Goal: Task Accomplishment & Management: Use online tool/utility

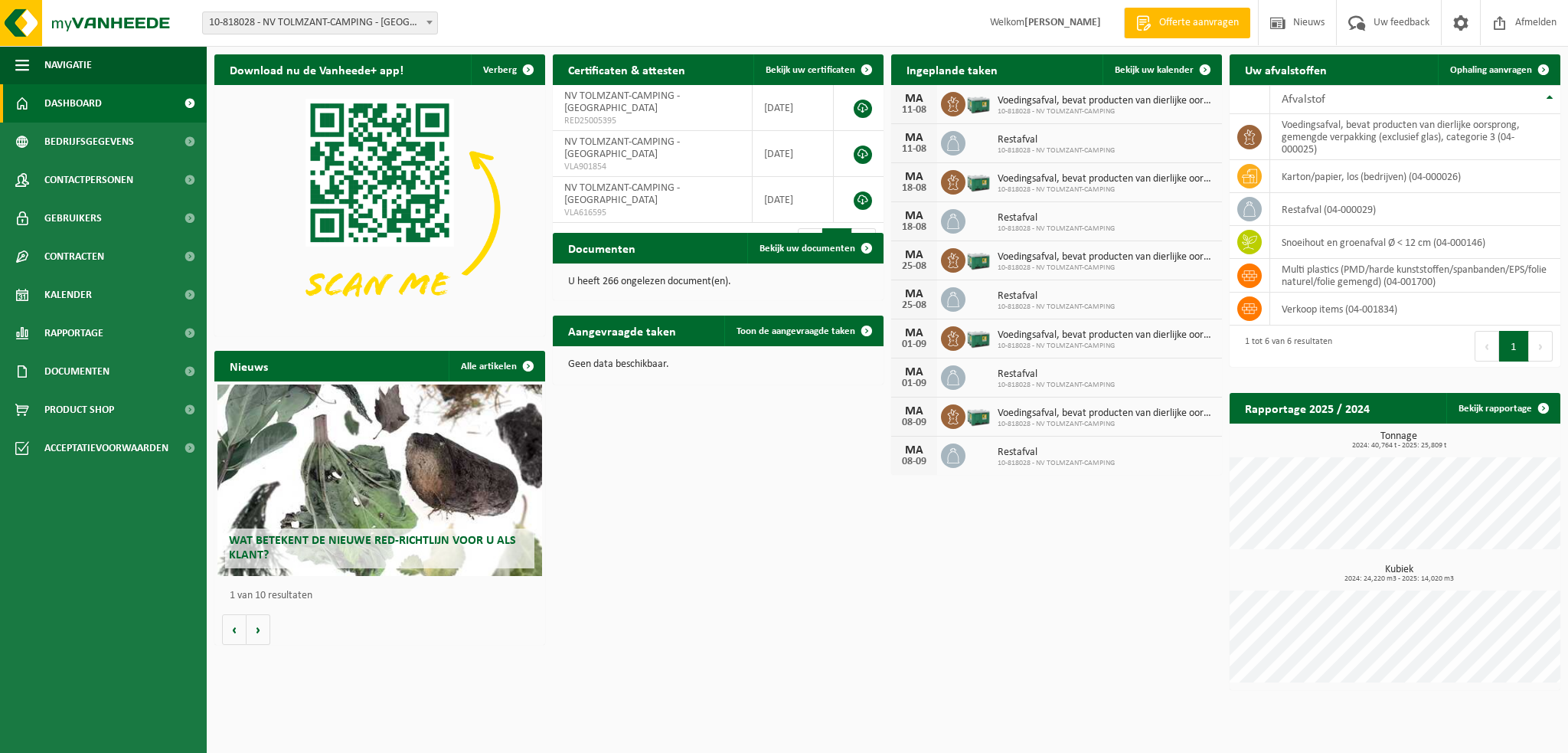
click at [85, 290] on span "Kalender" at bounding box center [68, 295] width 47 height 38
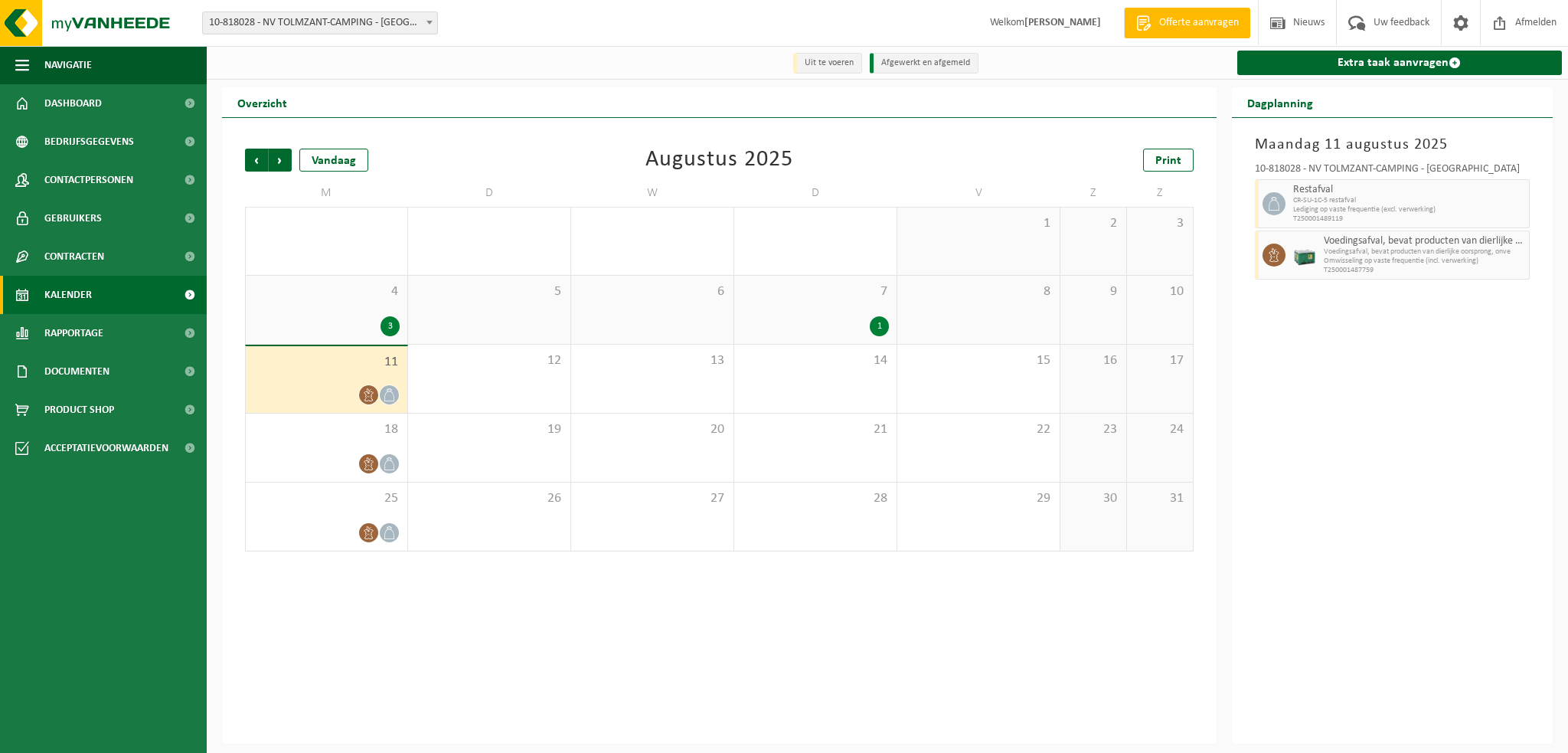
click at [1380, 60] on link "Extra taak aanvragen" at bounding box center [1400, 63] width 325 height 24
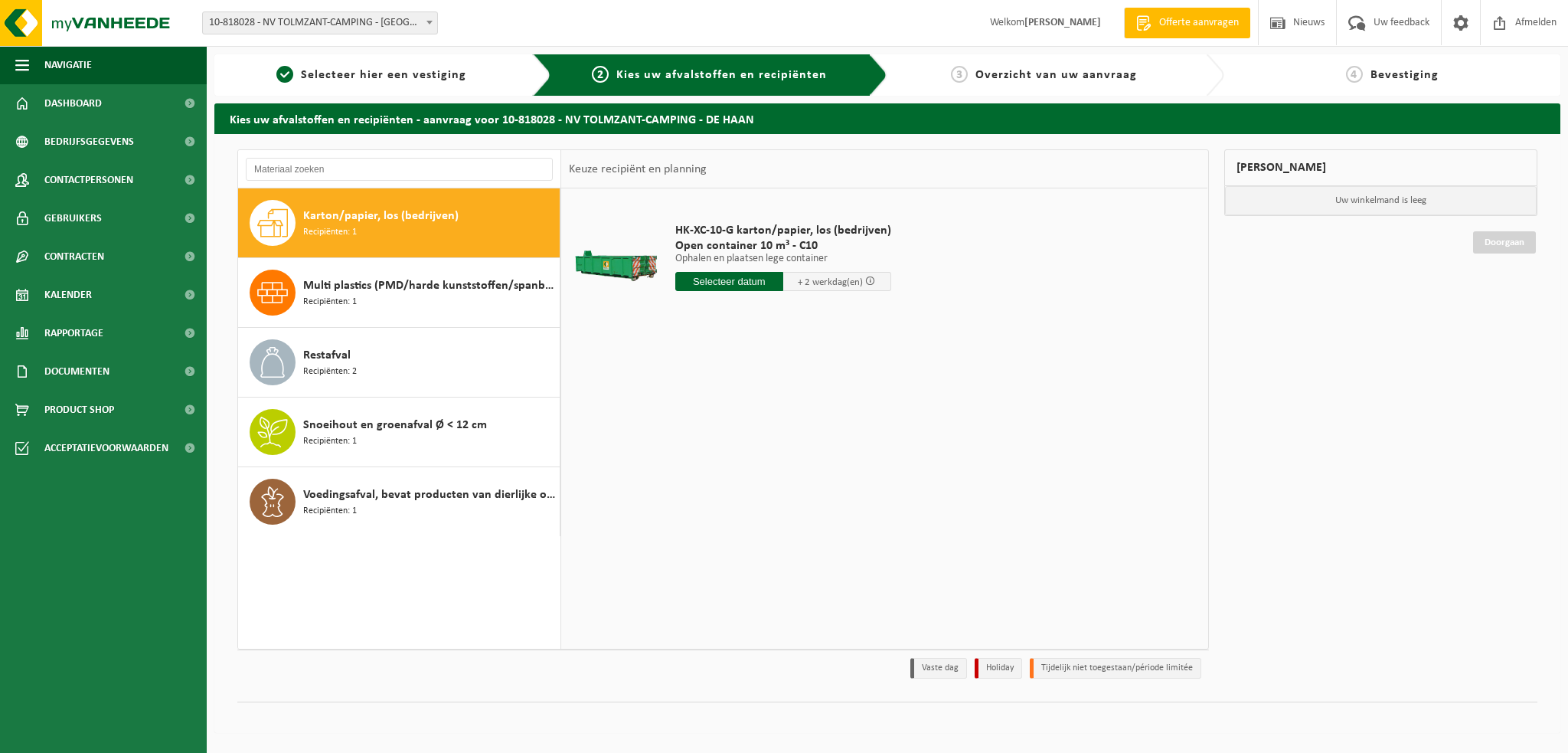
click at [723, 284] on input "text" at bounding box center [729, 281] width 108 height 19
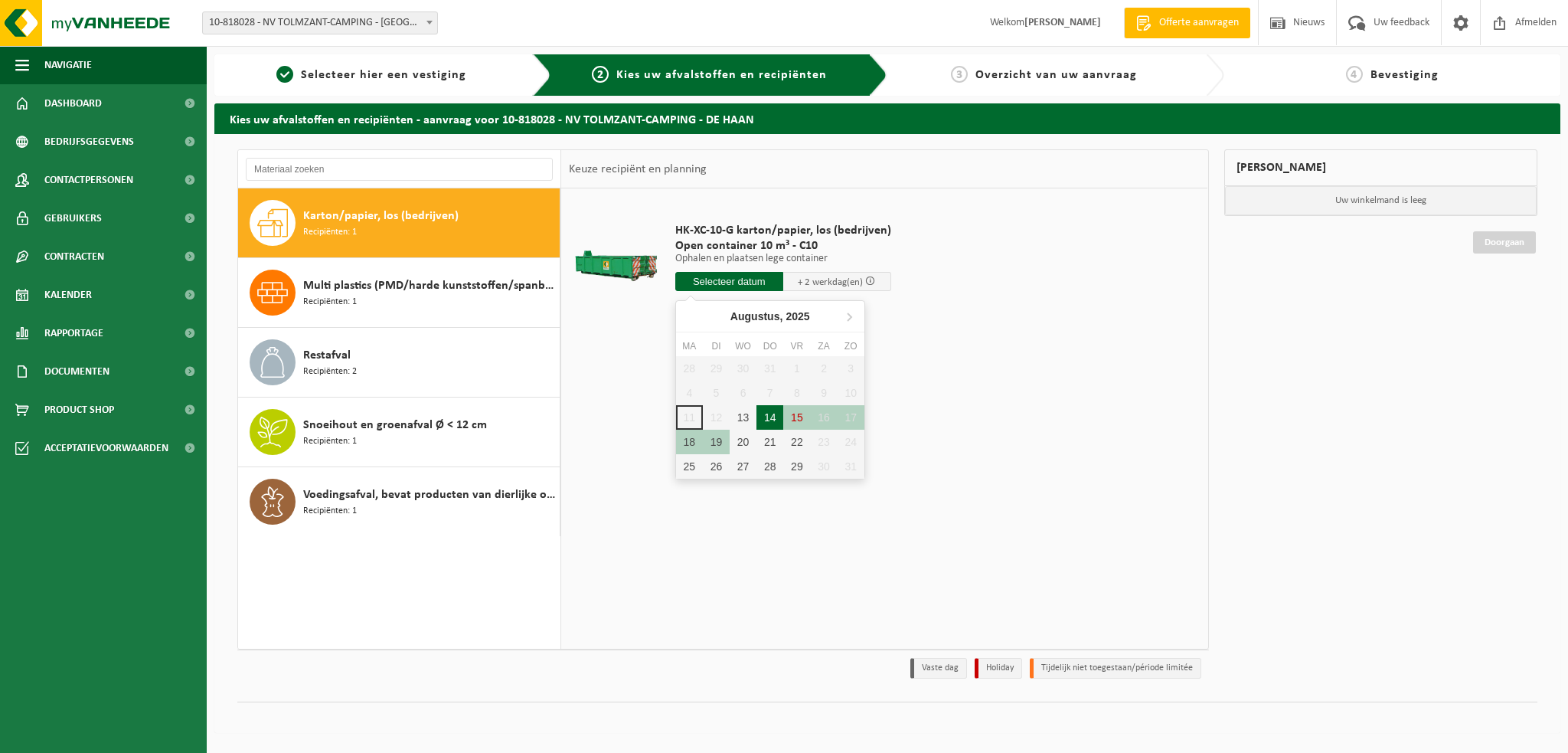
click at [772, 415] on div "14" at bounding box center [770, 418] width 27 height 24
type input "Van 2025-08-14"
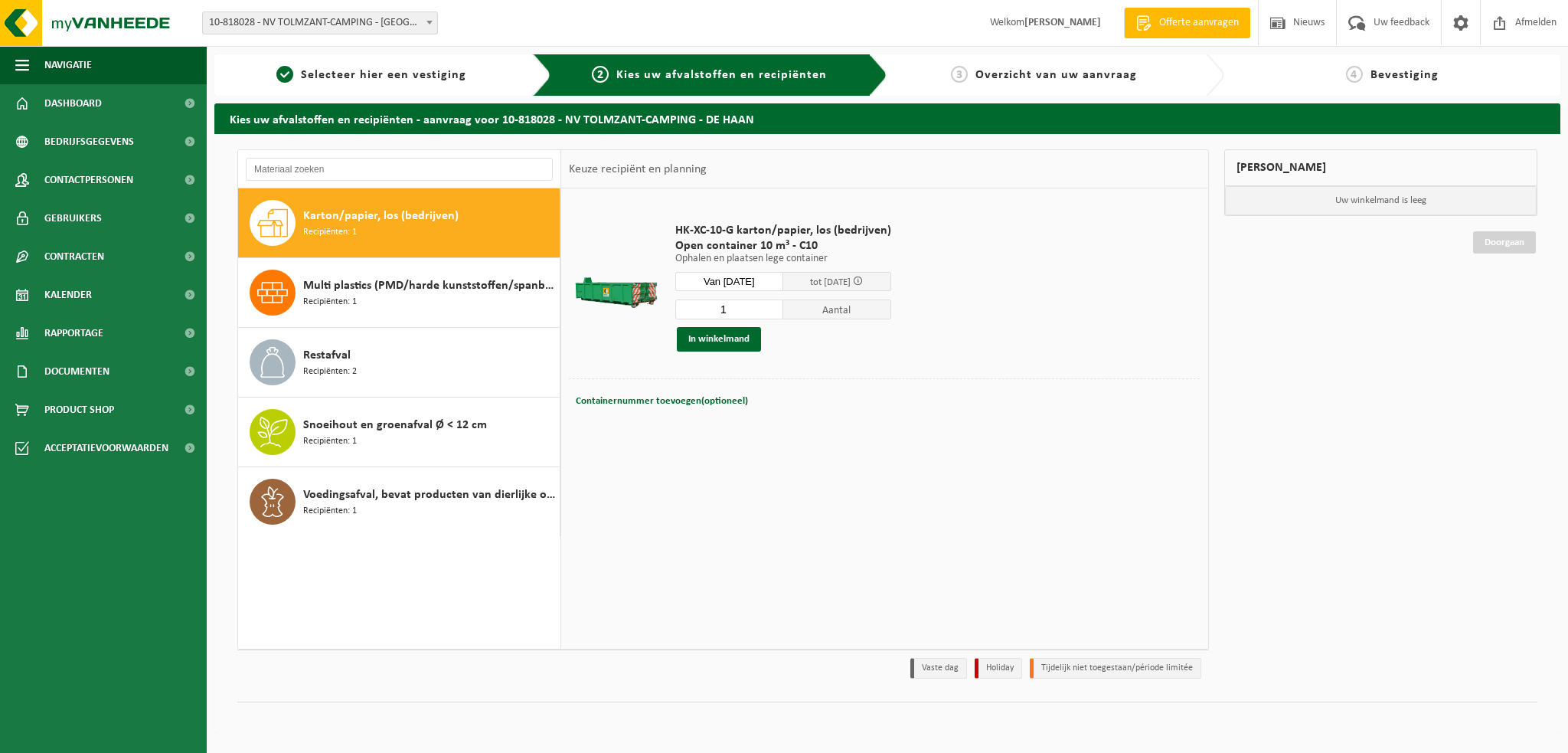
click at [734, 333] on button "In winkelmand" at bounding box center [718, 339] width 84 height 24
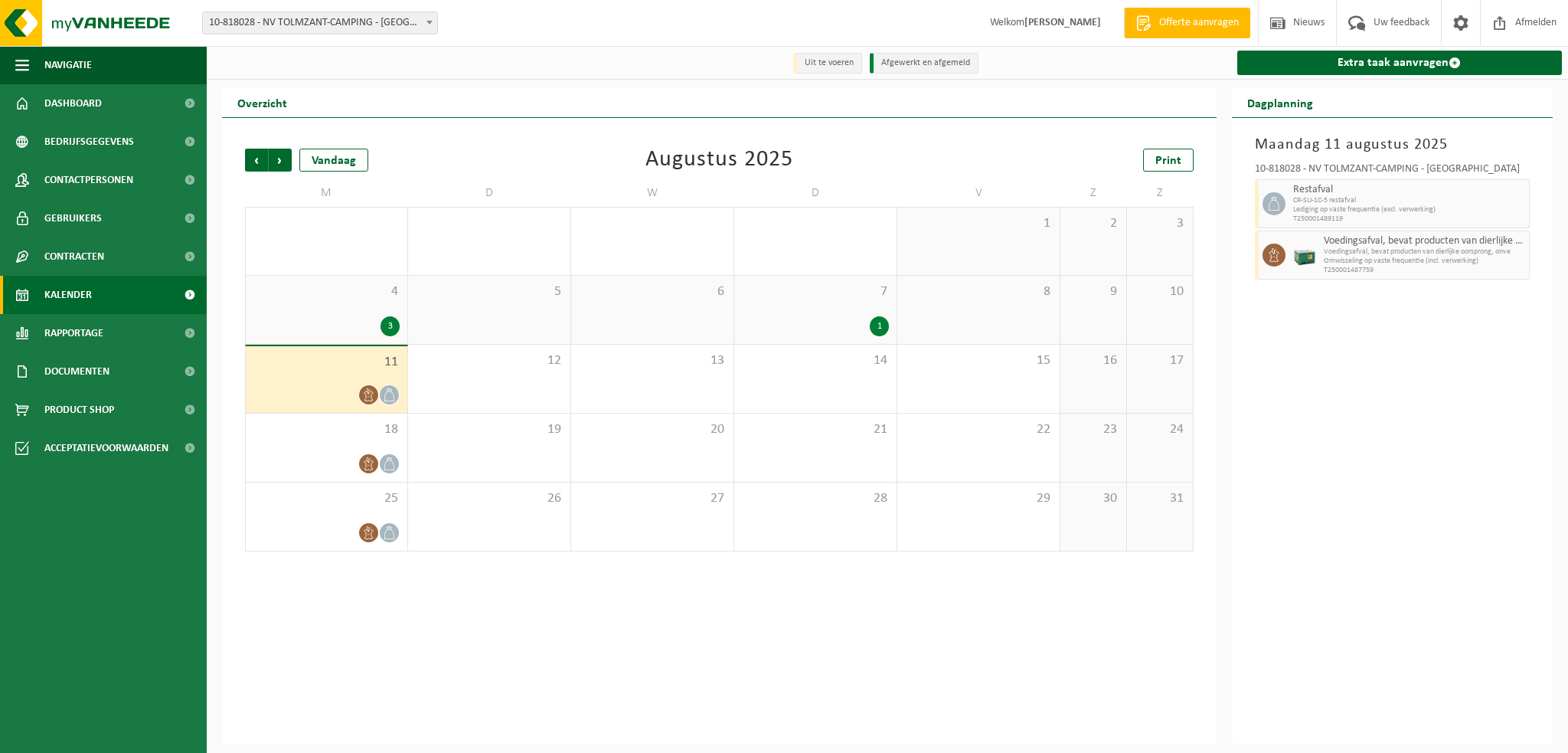
click at [1404, 66] on link "Extra taak aanvragen" at bounding box center [1400, 63] width 325 height 24
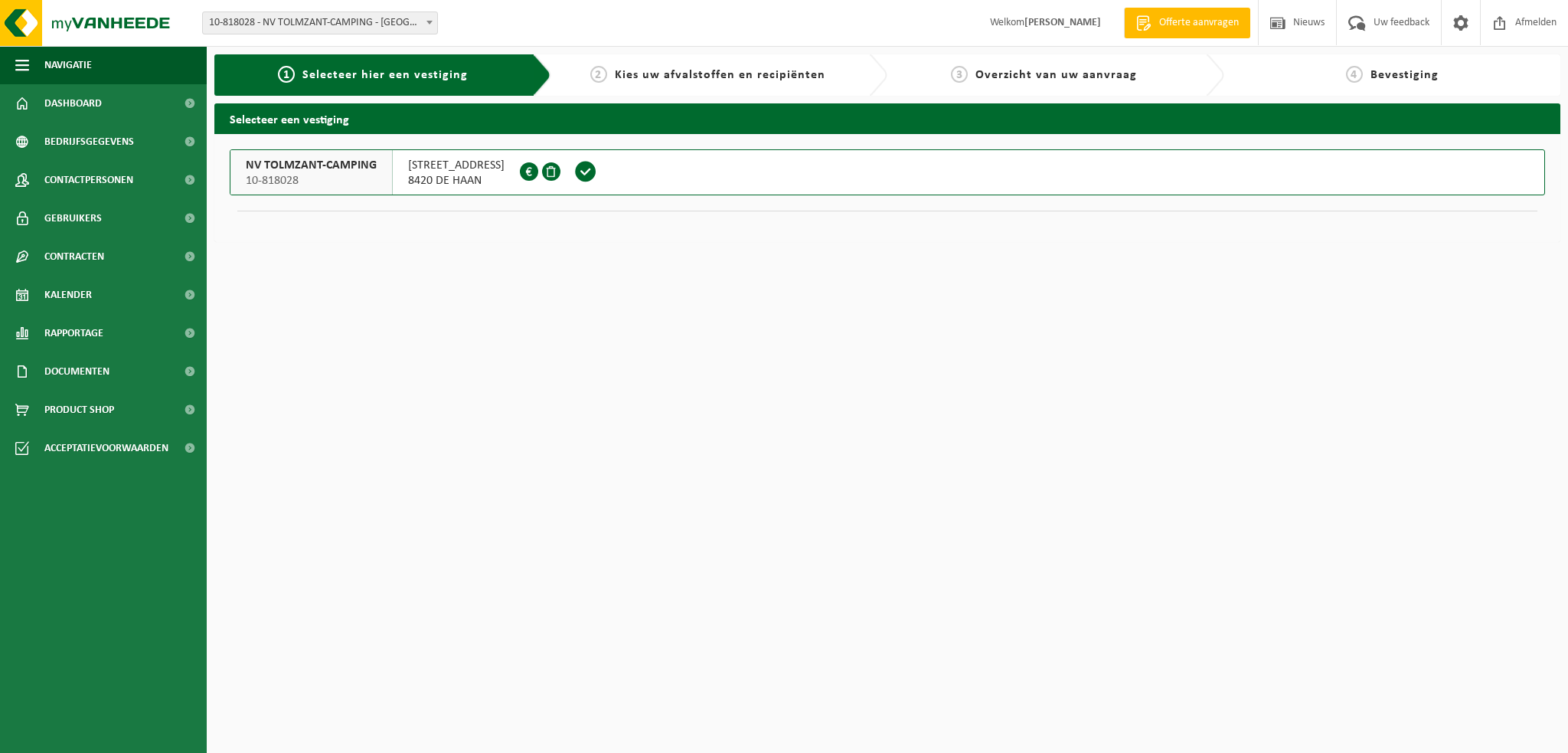
click at [89, 294] on span "Kalender" at bounding box center [68, 295] width 47 height 38
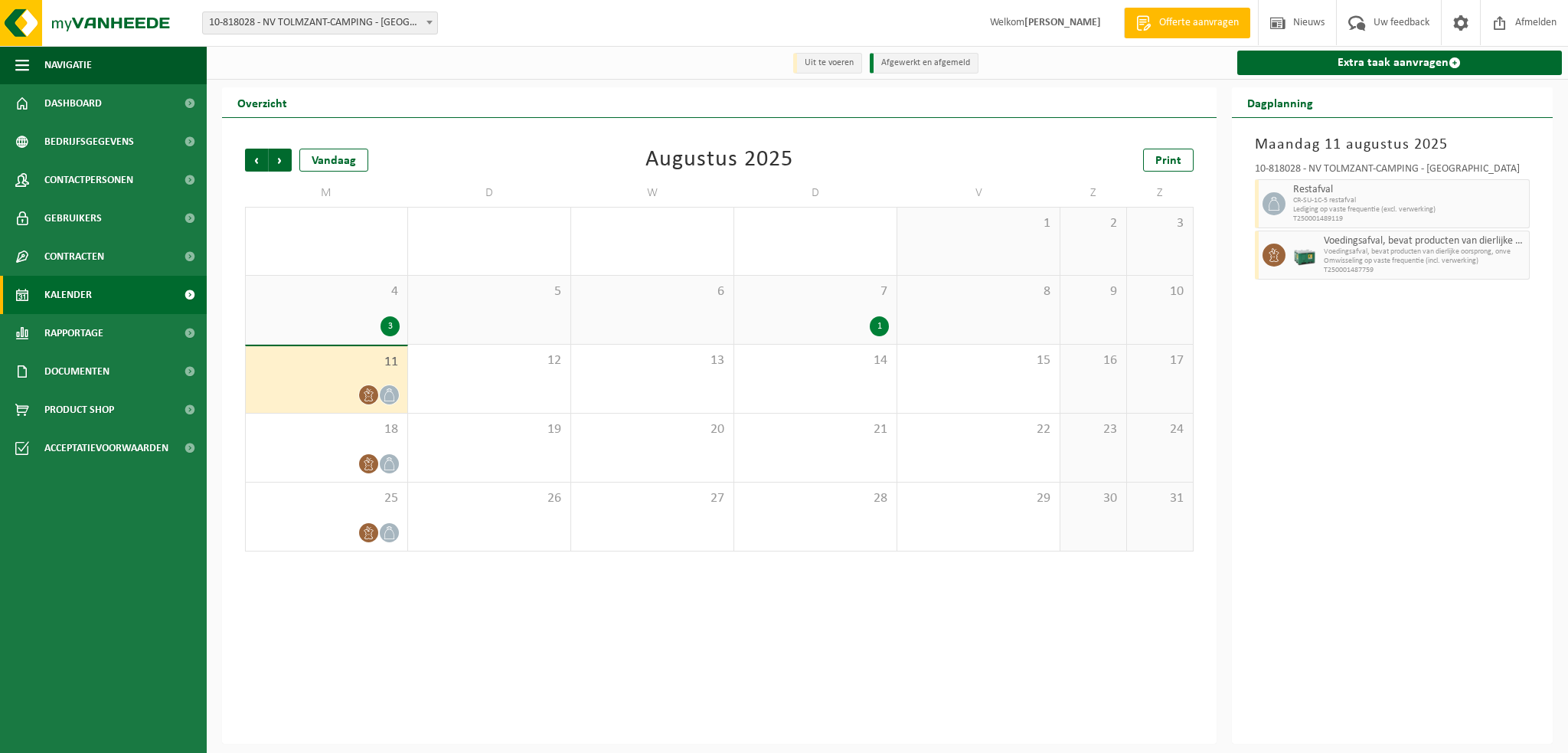
click at [1367, 61] on link "Extra taak aanvragen" at bounding box center [1400, 63] width 325 height 24
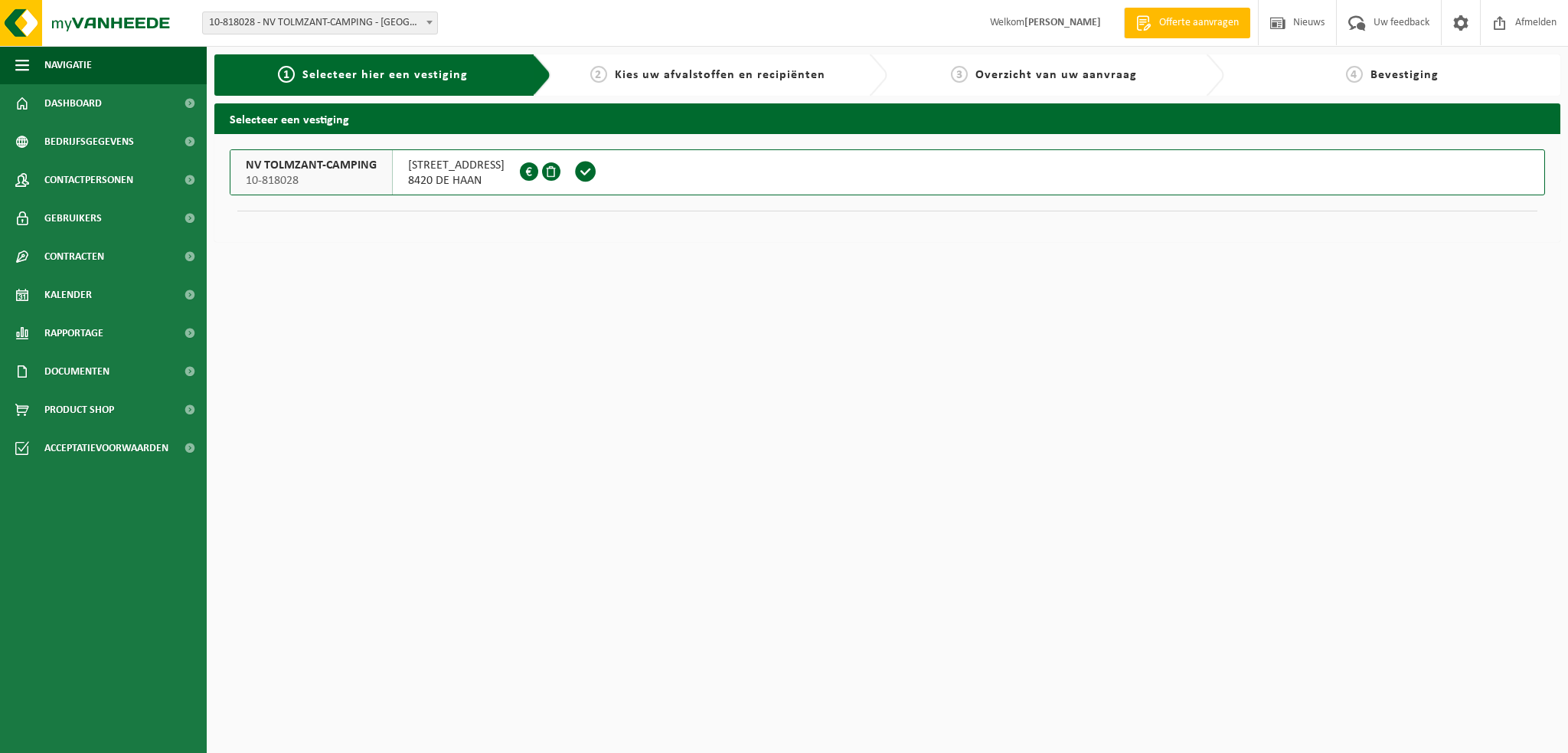
click at [349, 175] on span "10-818028" at bounding box center [311, 180] width 131 height 16
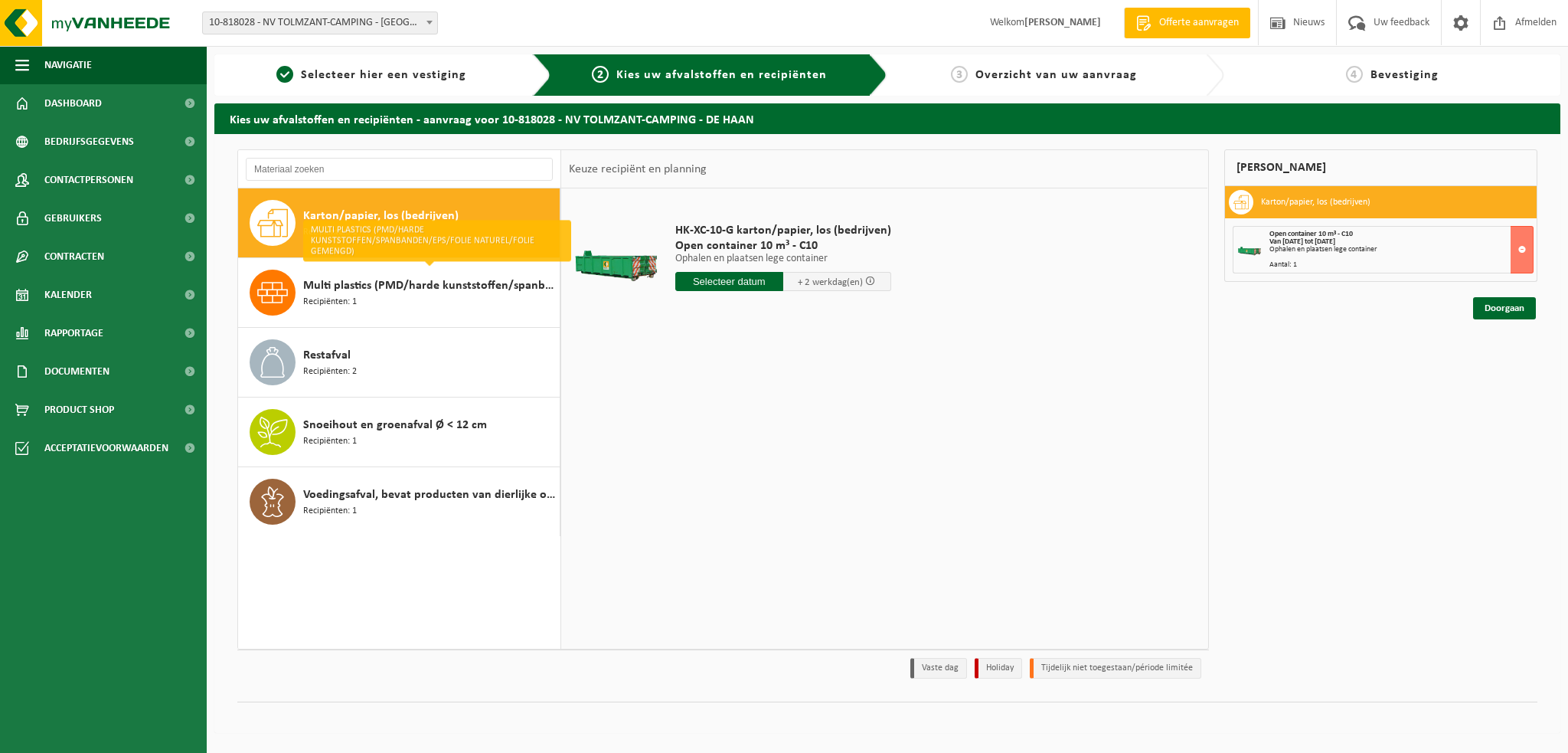
click at [385, 303] on div "Multi plastics (PMD/harde kunststoffen/spanbanden/EPS/folie naturel/folie gemen…" at bounding box center [430, 293] width 253 height 46
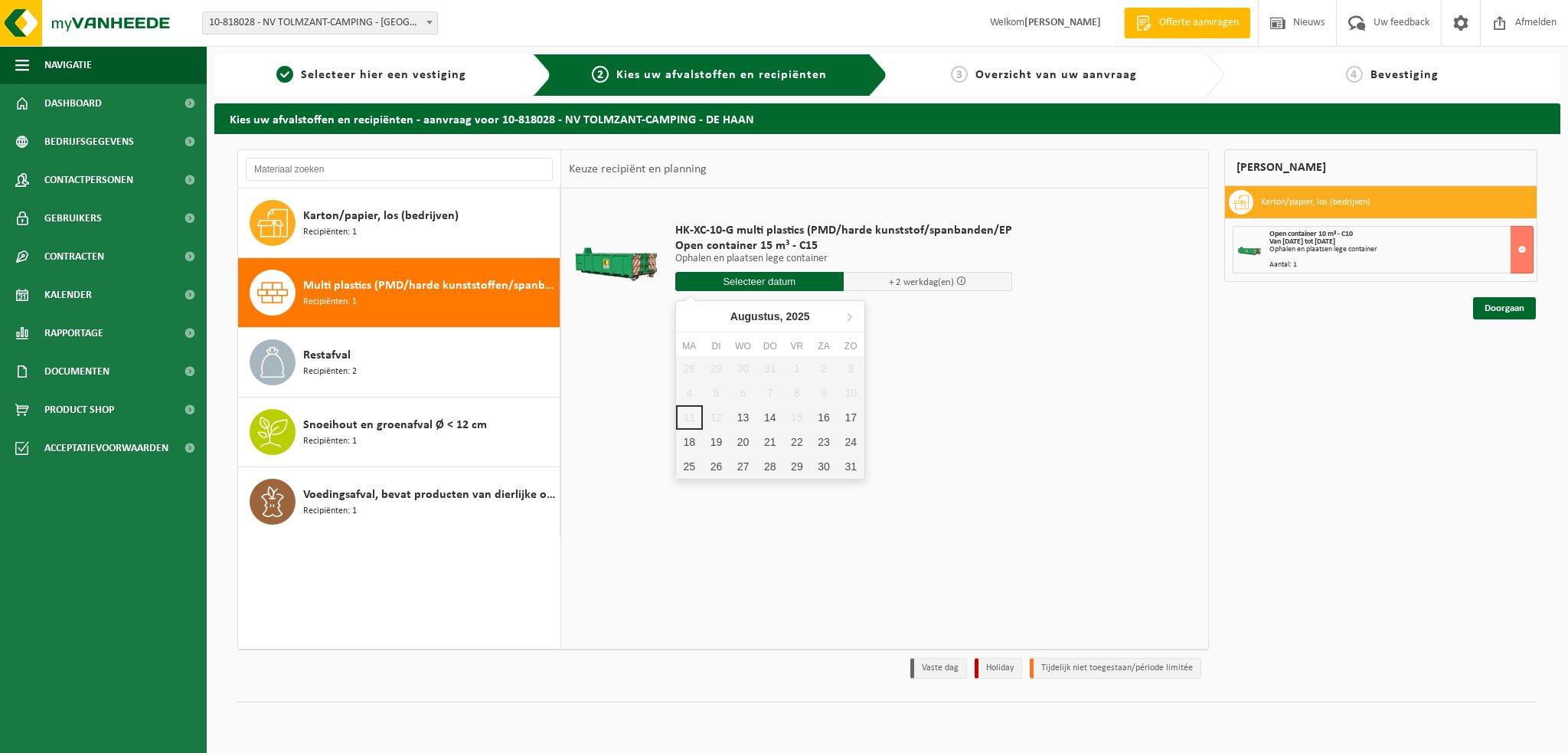
click at [725, 281] on input "text" at bounding box center [759, 281] width 169 height 19
click at [769, 416] on div "14" at bounding box center [770, 418] width 27 height 24
type input "Van [DATE]"
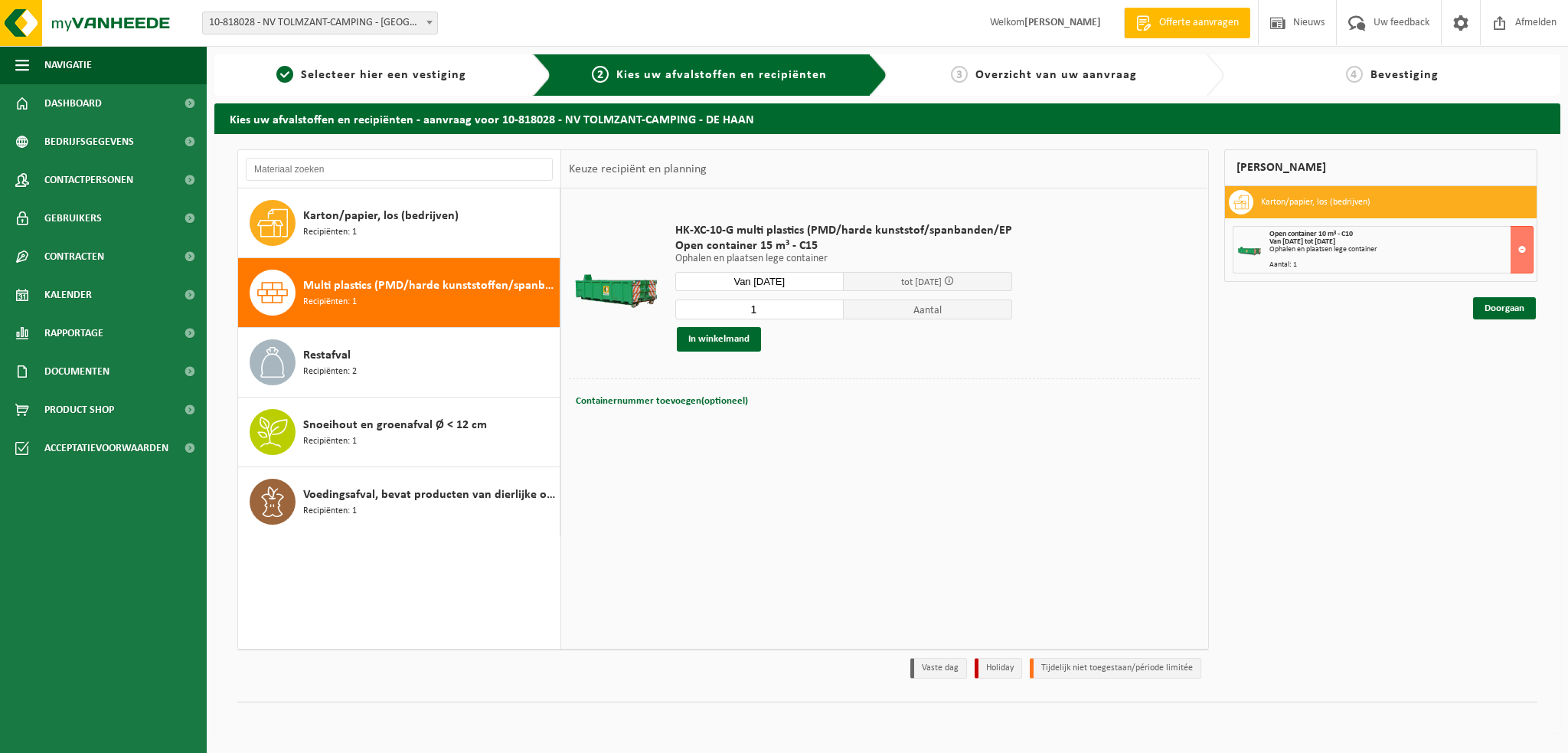
click at [729, 335] on button "In winkelmand" at bounding box center [718, 339] width 84 height 24
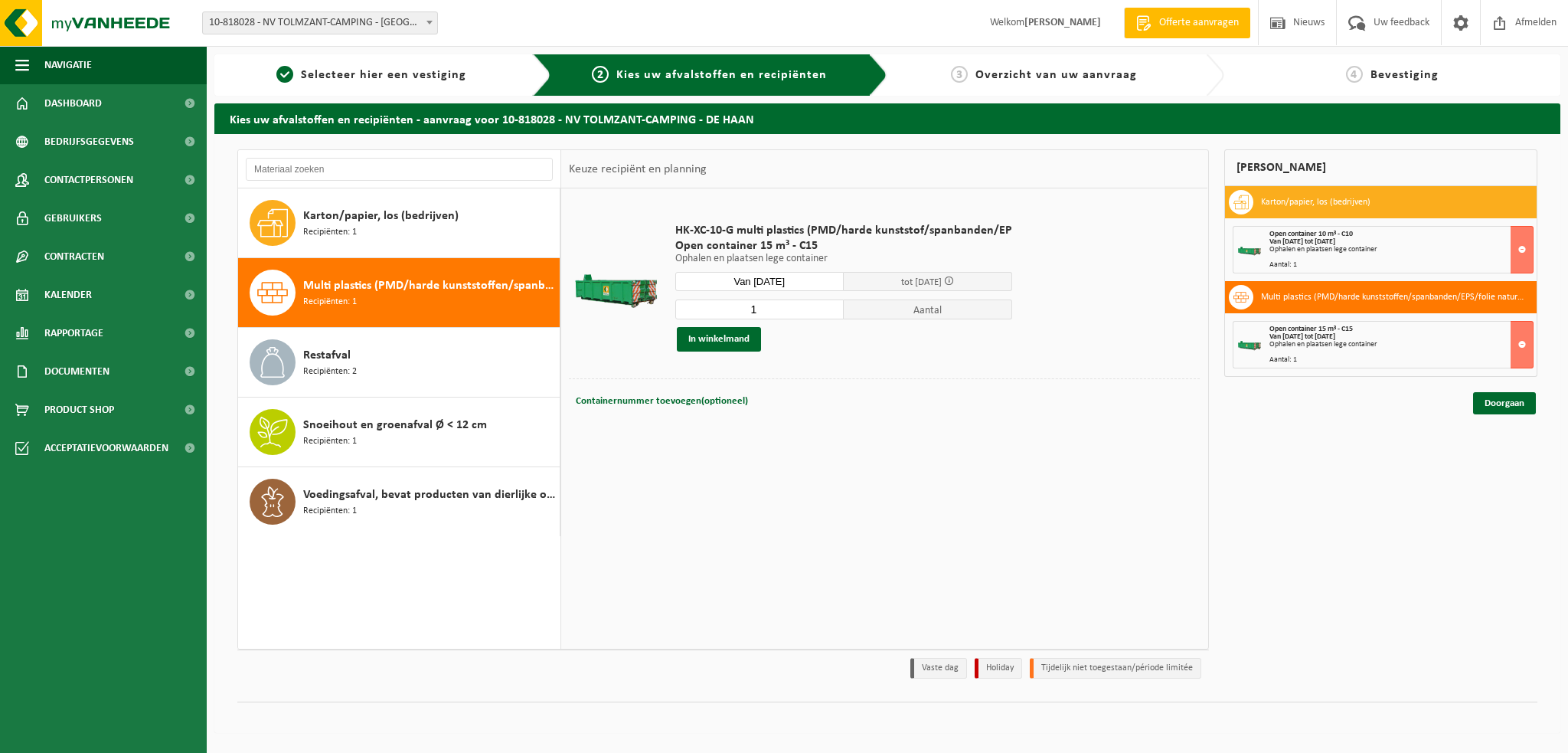
click at [1507, 405] on link "Doorgaan" at bounding box center [1504, 403] width 63 height 22
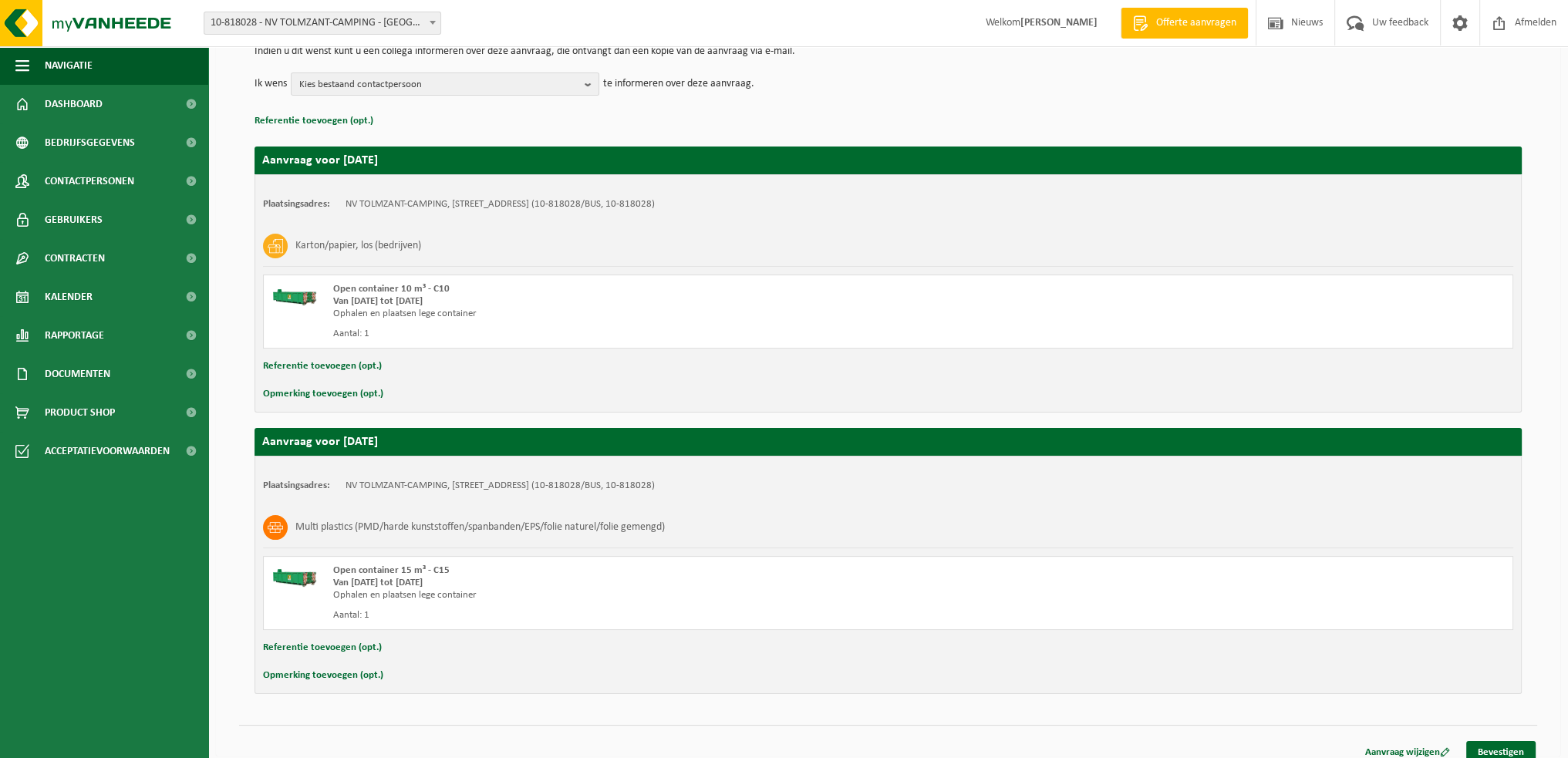
scroll to position [175, 0]
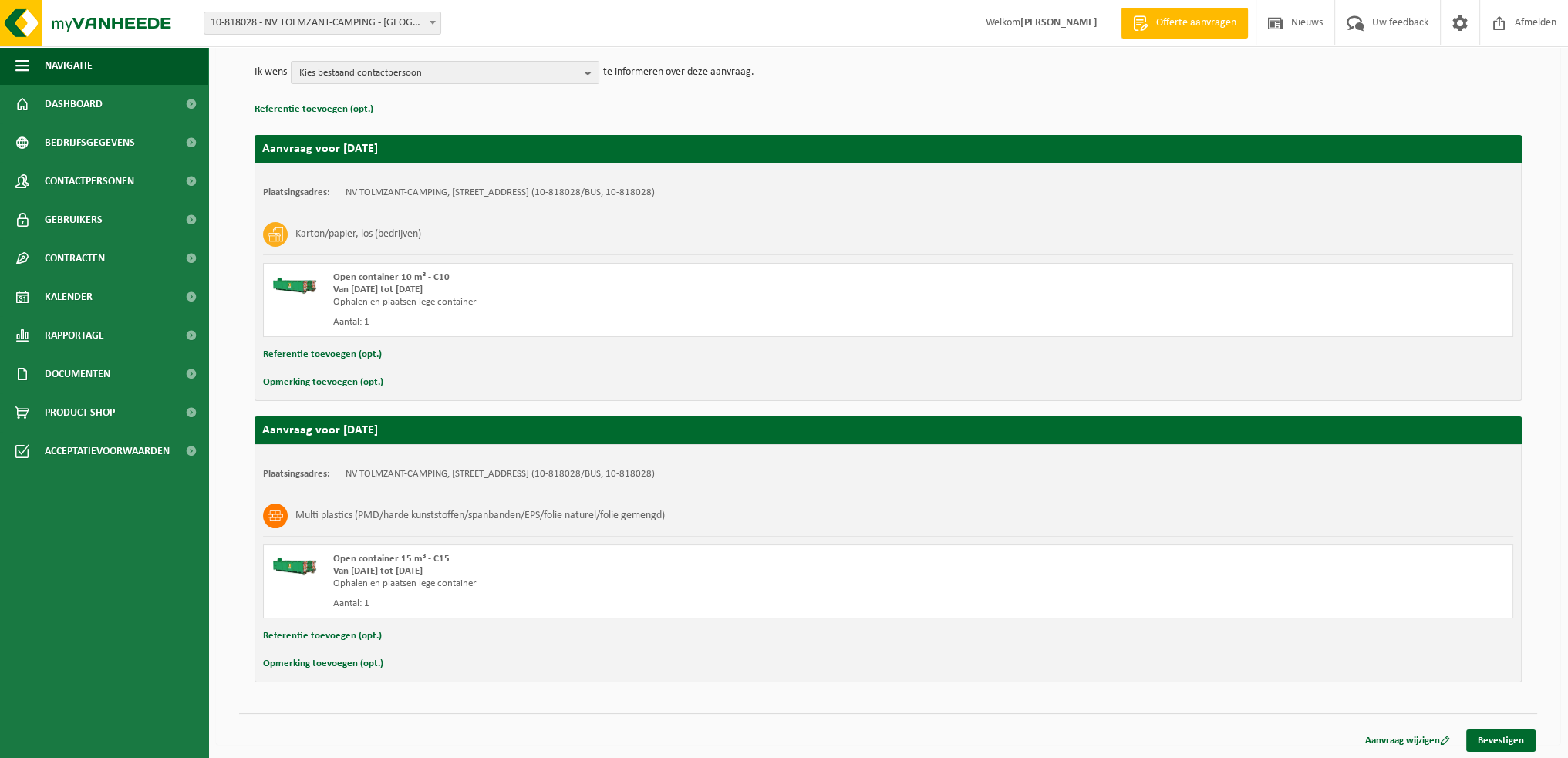
click at [1427, 734] on link "Aanvraag wijzigen" at bounding box center [1407, 740] width 108 height 22
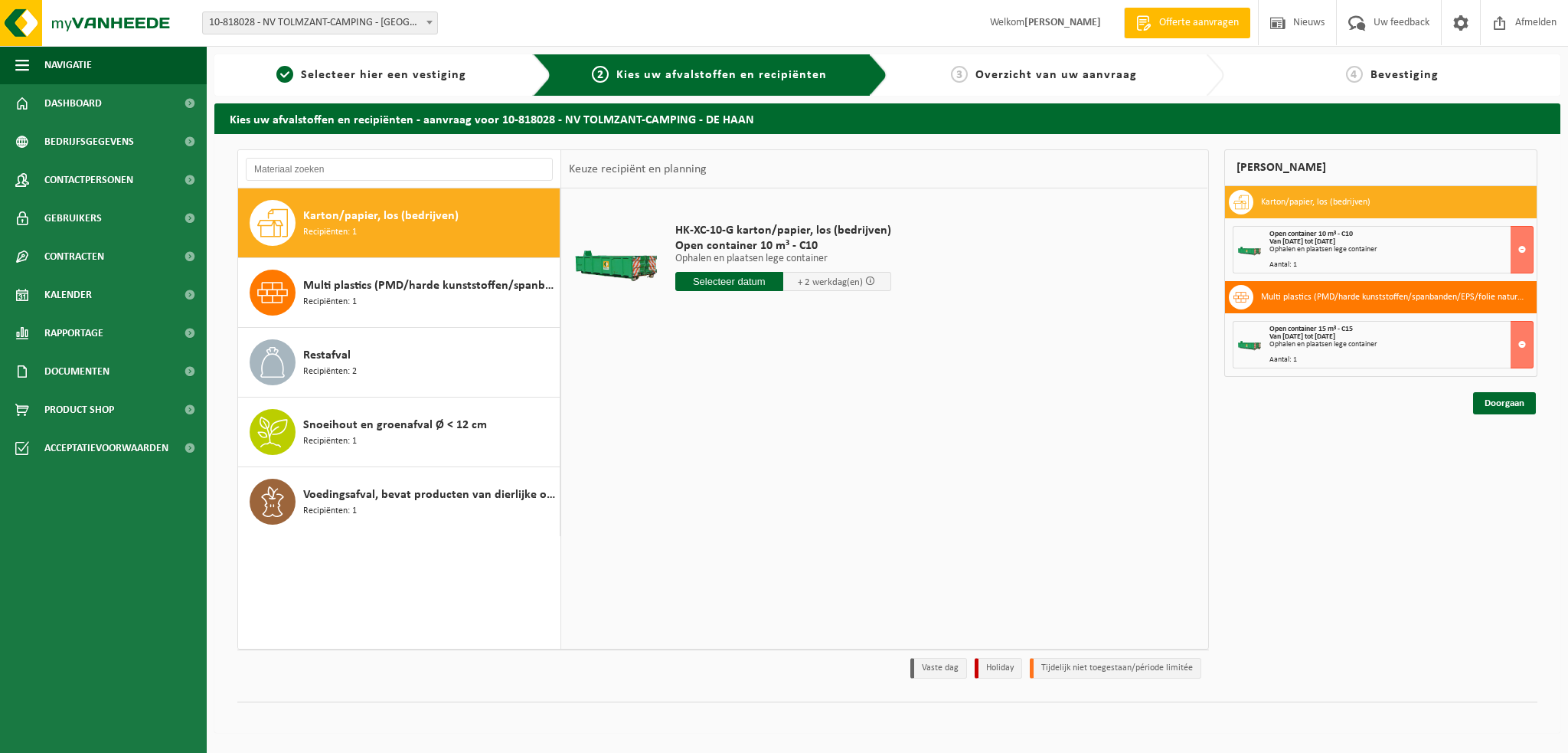
click at [410, 302] on div "Multi plastics (PMD/harde kunststoffen/spanbanden/EPS/folie naturel/folie gemen…" at bounding box center [430, 293] width 253 height 46
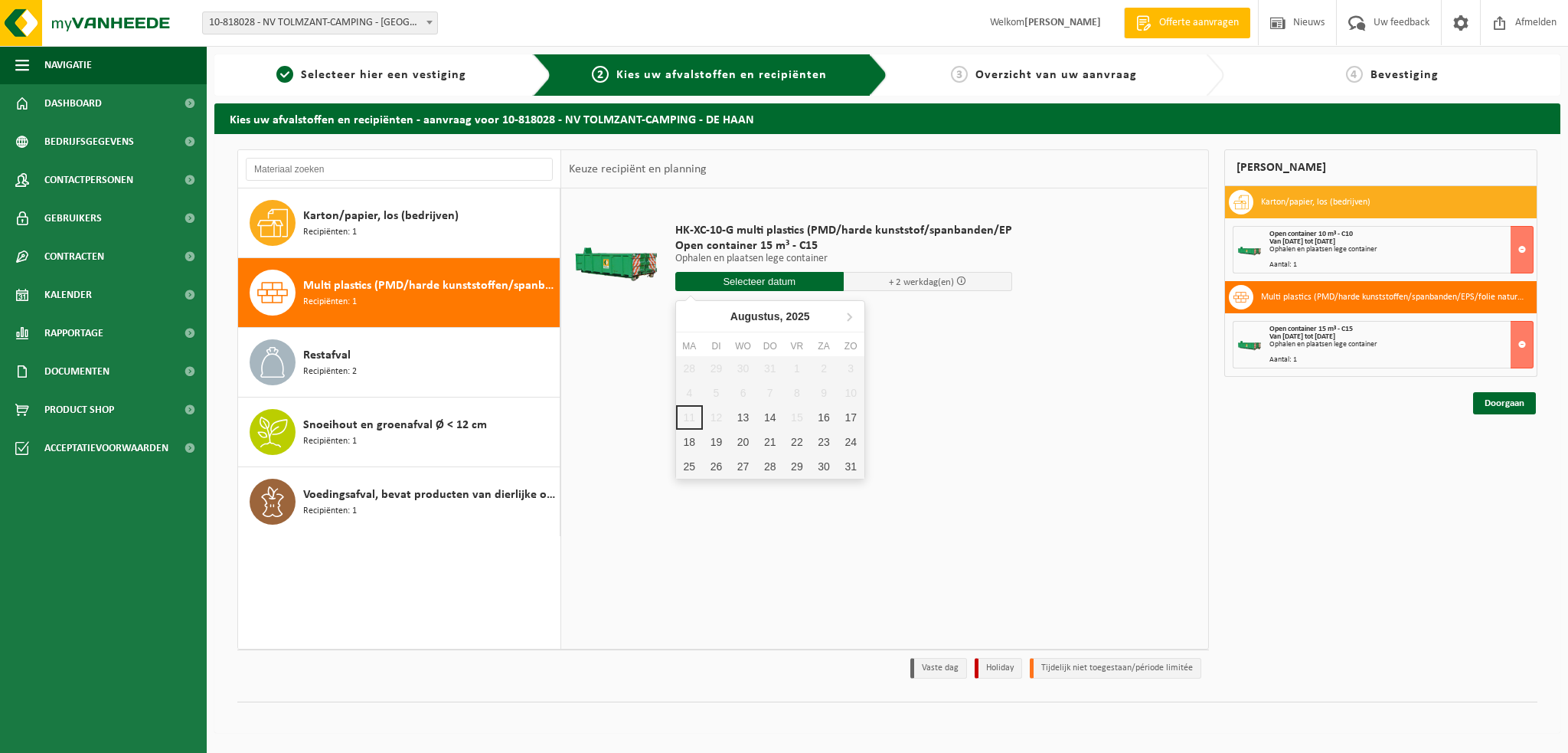
click at [744, 279] on input "text" at bounding box center [759, 281] width 169 height 19
click at [775, 415] on div "14" at bounding box center [770, 418] width 27 height 24
type input "Van 2025-08-14"
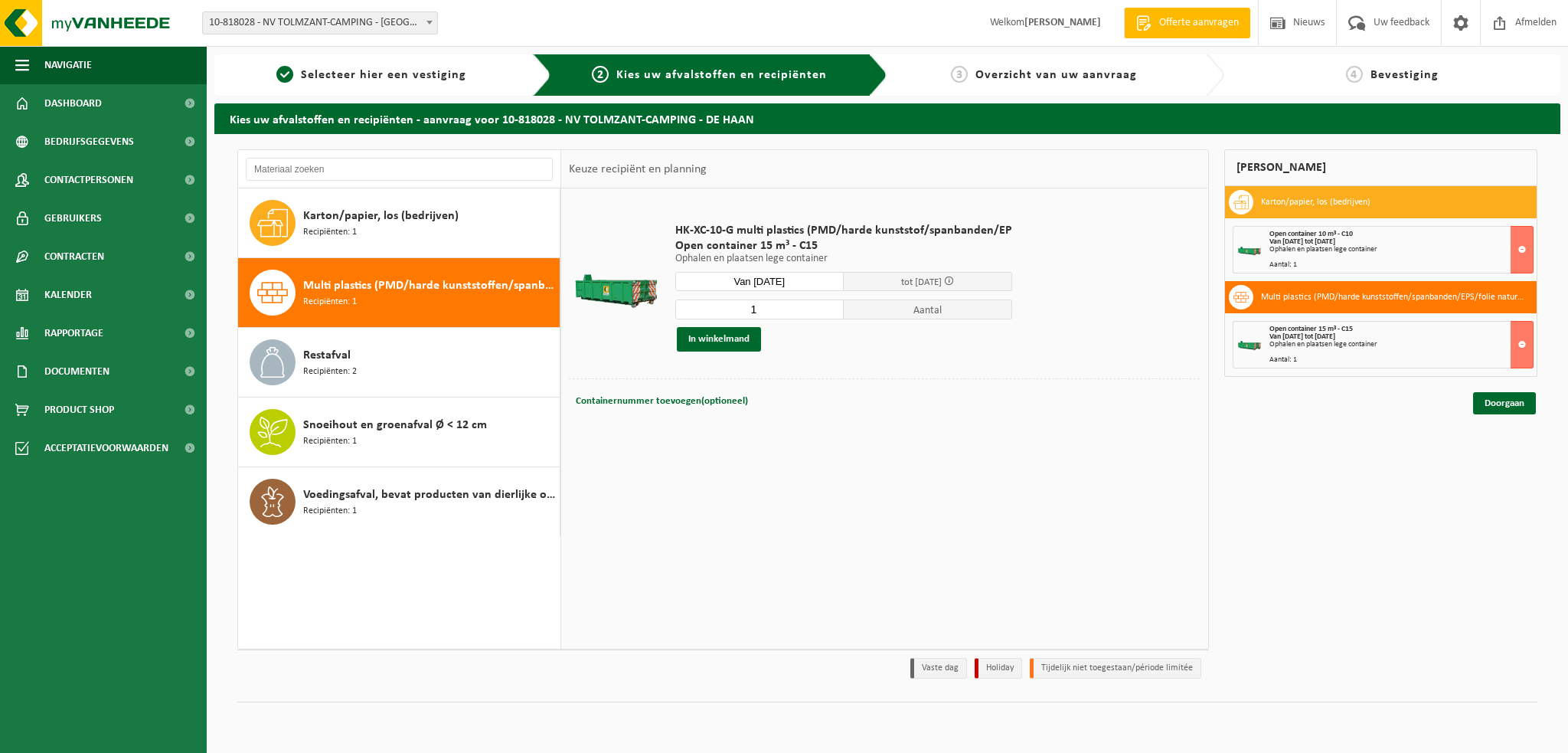
click at [1522, 246] on button at bounding box center [1522, 250] width 23 height 47
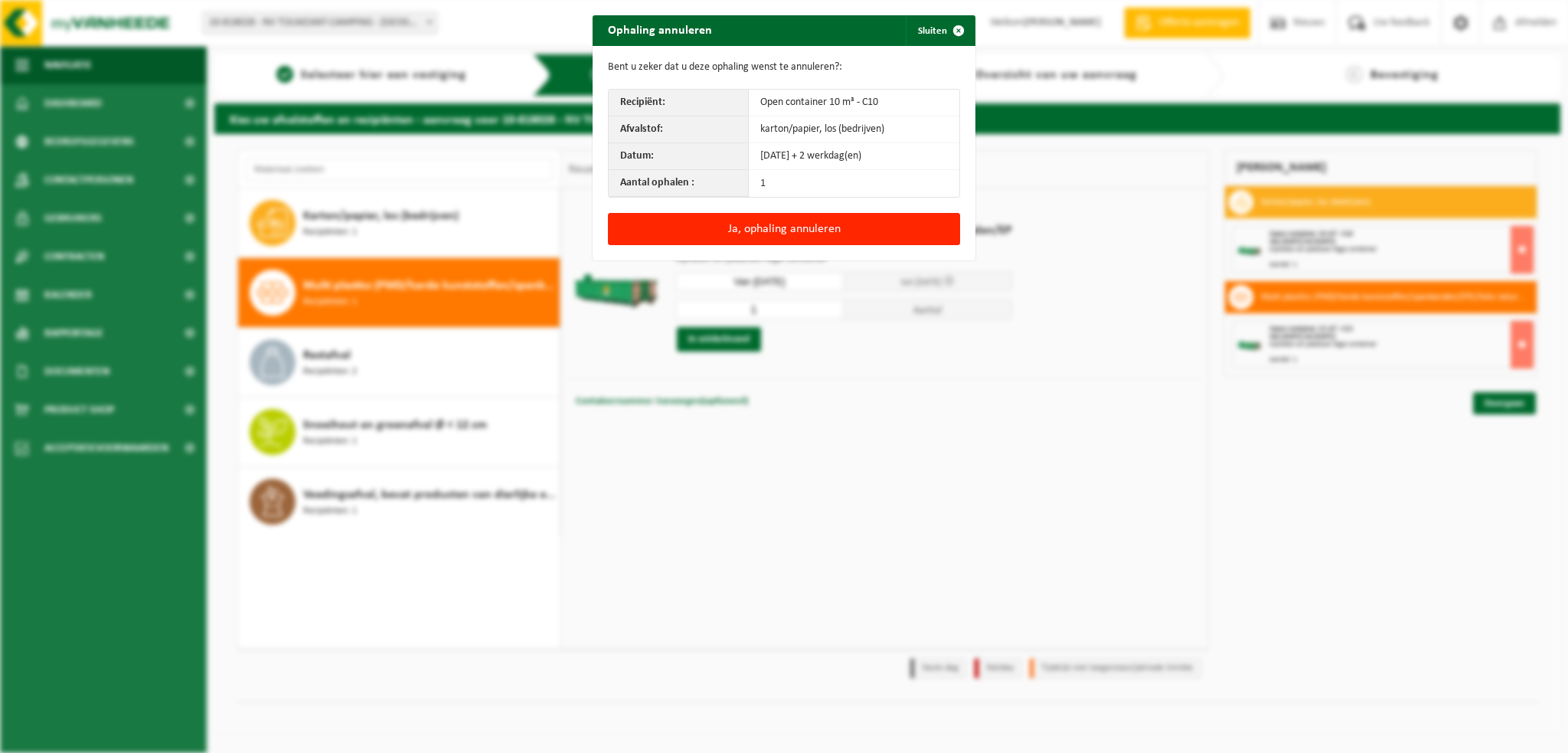
click at [744, 229] on button "Ja, ophaling annuleren" at bounding box center [784, 228] width 352 height 32
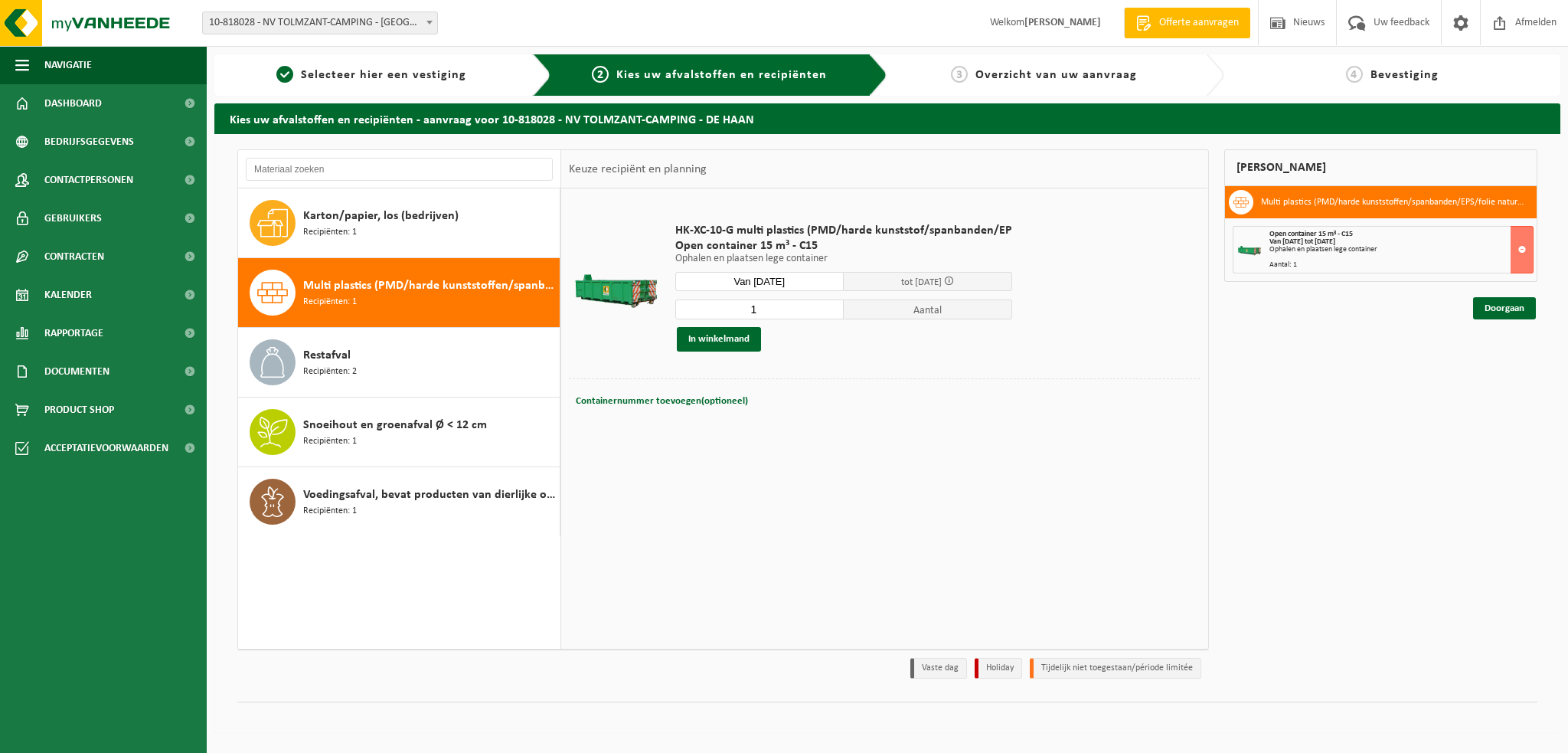
click at [1513, 307] on link "Doorgaan" at bounding box center [1504, 308] width 63 height 22
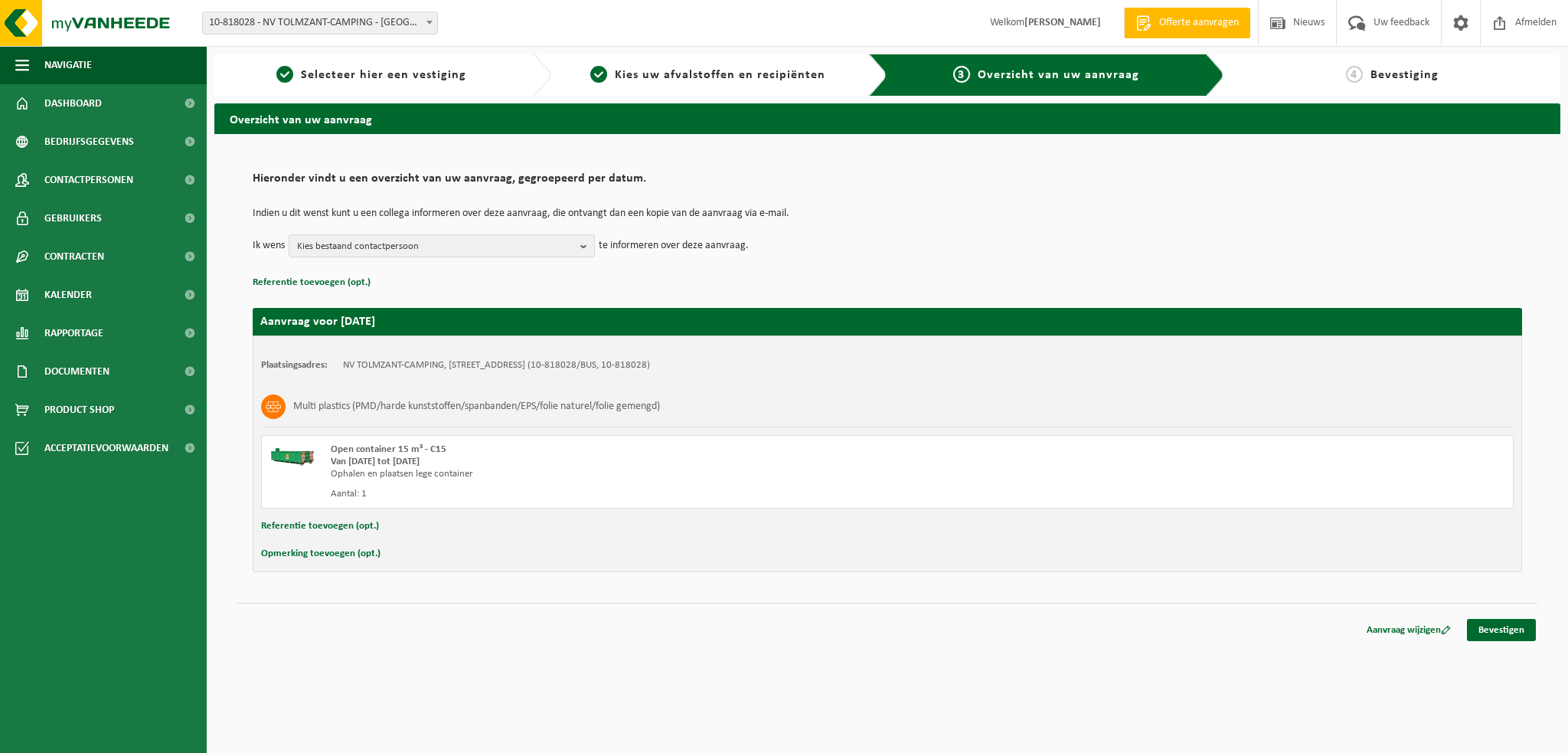
click at [1507, 624] on link "Bevestigen" at bounding box center [1501, 630] width 69 height 22
